Goal: Navigation & Orientation: Find specific page/section

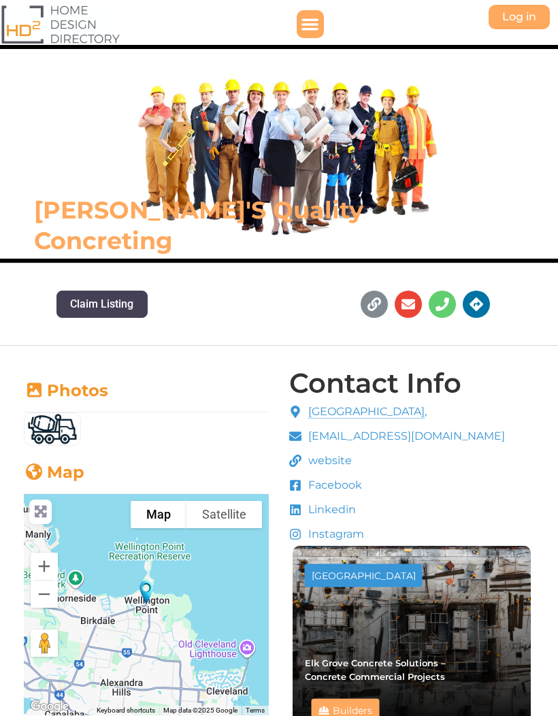
click at [343, 483] on span "Facebook" at bounding box center [333, 485] width 57 height 16
click at [329, 488] on span "Facebook" at bounding box center [333, 485] width 57 height 16
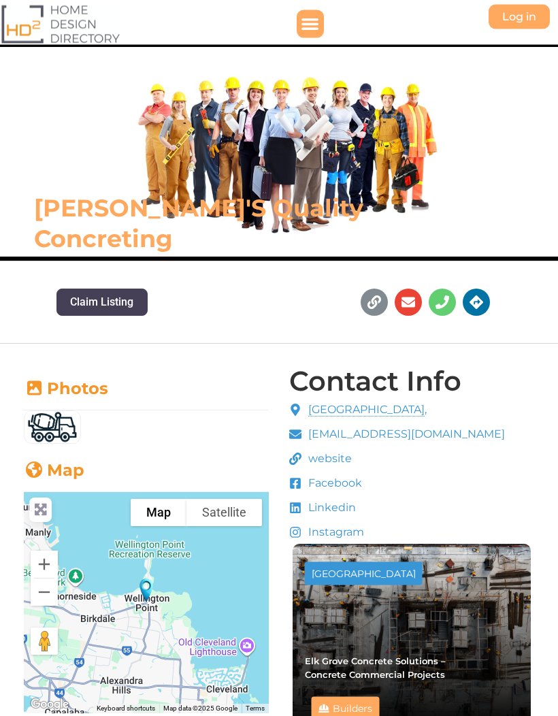
scroll to position [2, 0]
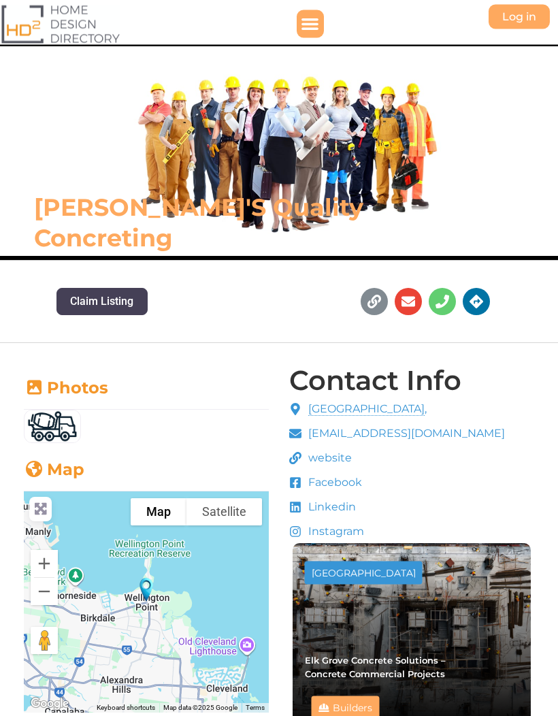
click at [334, 527] on span "Instagram" at bounding box center [334, 532] width 59 height 16
click at [343, 537] on span "Instagram" at bounding box center [334, 532] width 59 height 16
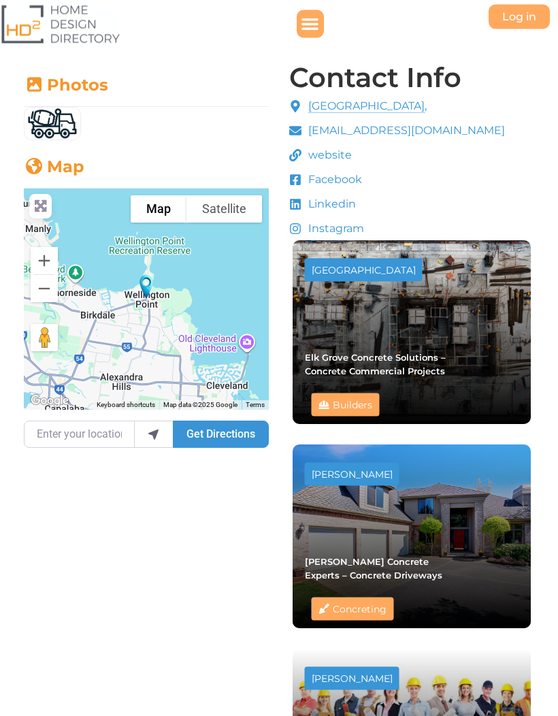
scroll to position [305, 0]
click at [436, 562] on link "[PERSON_NAME] Concrete Experts – Concrete Driveways" at bounding box center [373, 568] width 137 height 24
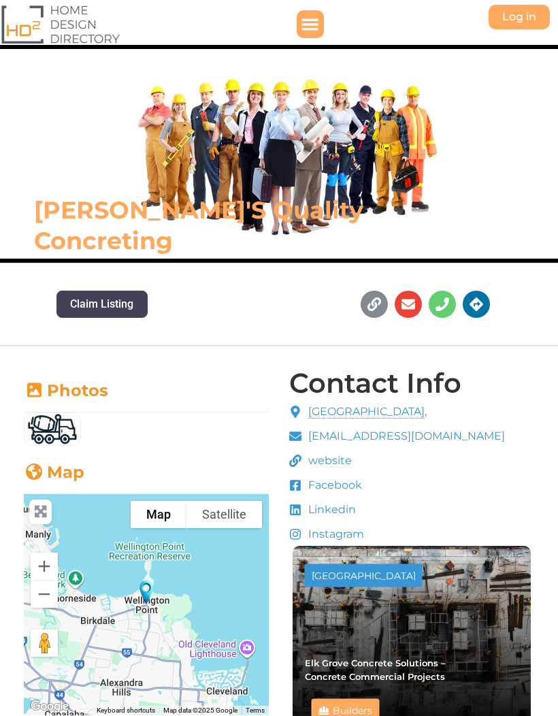
click at [69, 388] on link "Photos" at bounding box center [66, 390] width 84 height 20
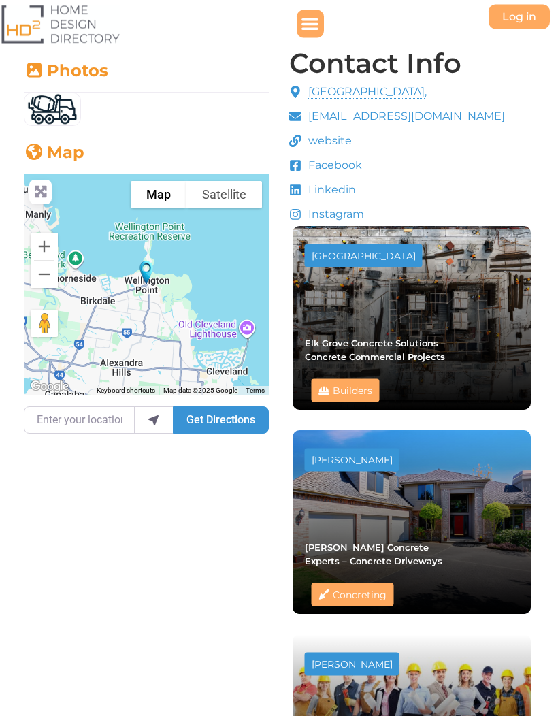
scroll to position [380, 0]
